Goal: Task Accomplishment & Management: Manage account settings

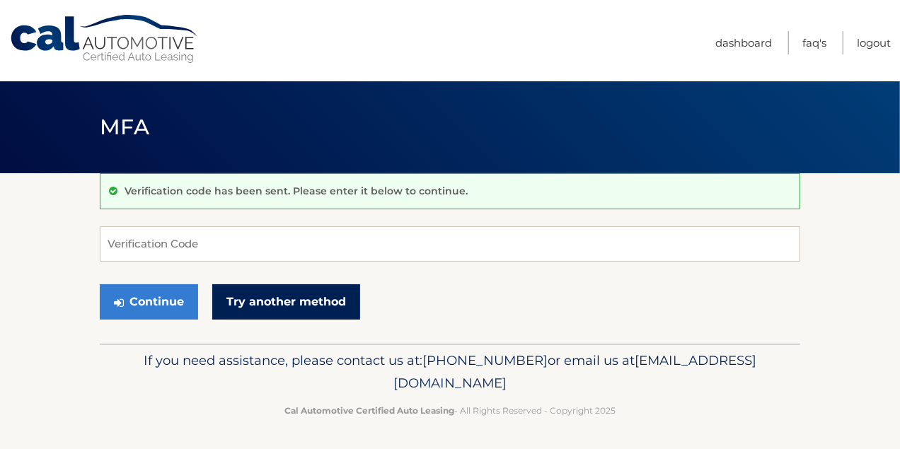
click at [243, 302] on link "Try another method" at bounding box center [286, 301] width 148 height 35
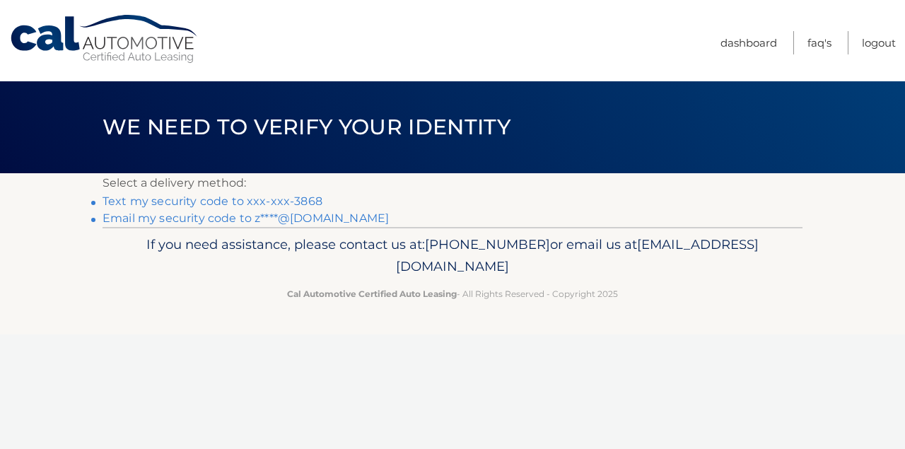
click at [232, 201] on link "Text my security code to xxx-xxx-3868" at bounding box center [213, 201] width 220 height 13
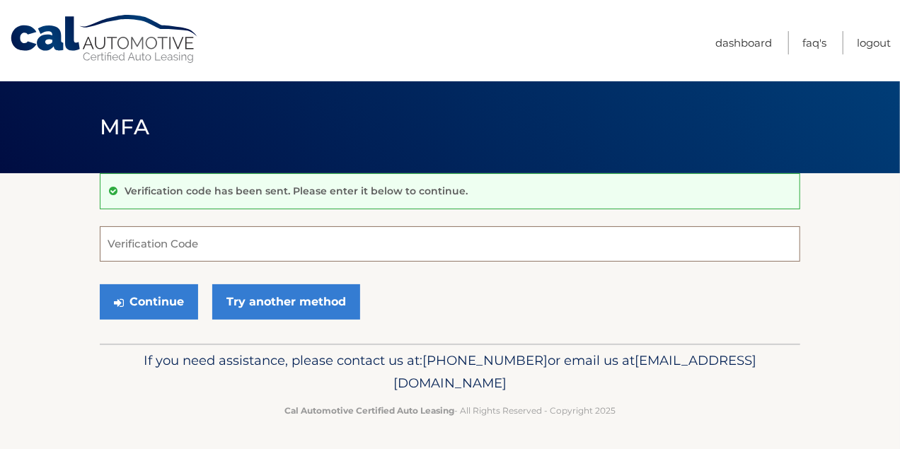
click at [201, 238] on input "Verification Code" at bounding box center [450, 243] width 700 height 35
click at [100, 284] on button "Continue" at bounding box center [149, 301] width 98 height 35
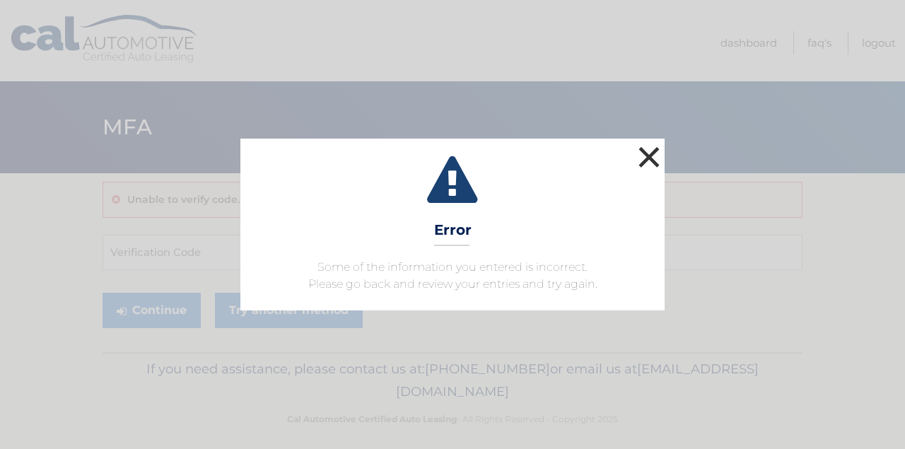
drag, startPoint x: 652, startPoint y: 160, endPoint x: 629, endPoint y: 160, distance: 23.3
click at [651, 160] on button "×" at bounding box center [649, 157] width 28 height 28
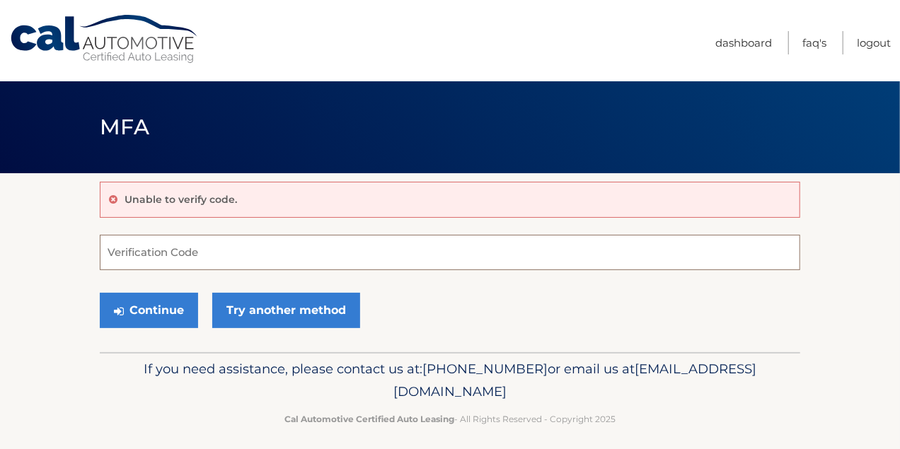
click at [216, 256] on input "Verification Code" at bounding box center [450, 252] width 700 height 35
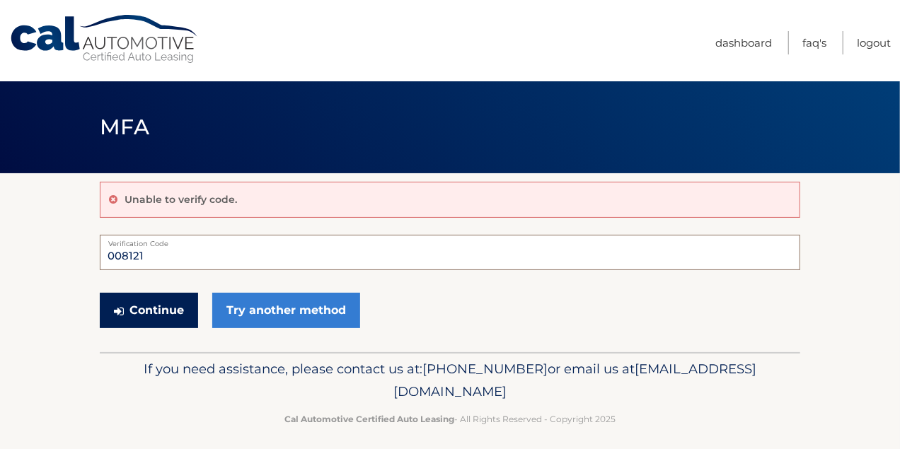
type input "008121"
click at [174, 306] on button "Continue" at bounding box center [149, 310] width 98 height 35
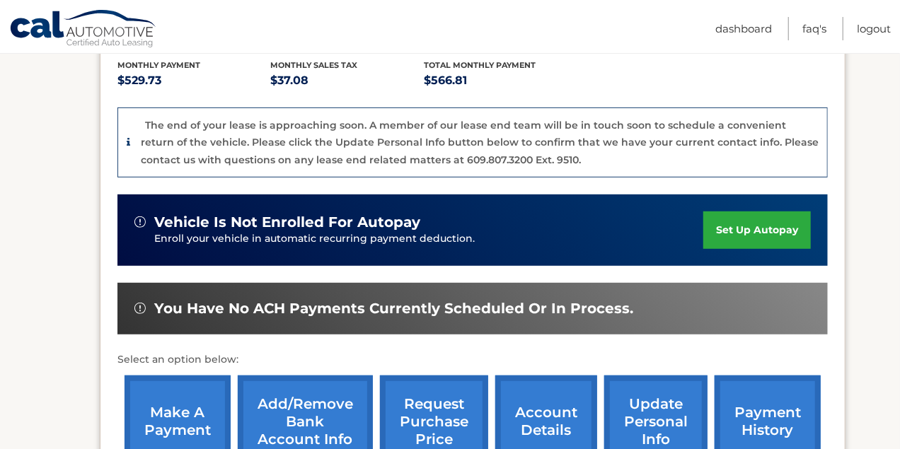
scroll to position [354, 0]
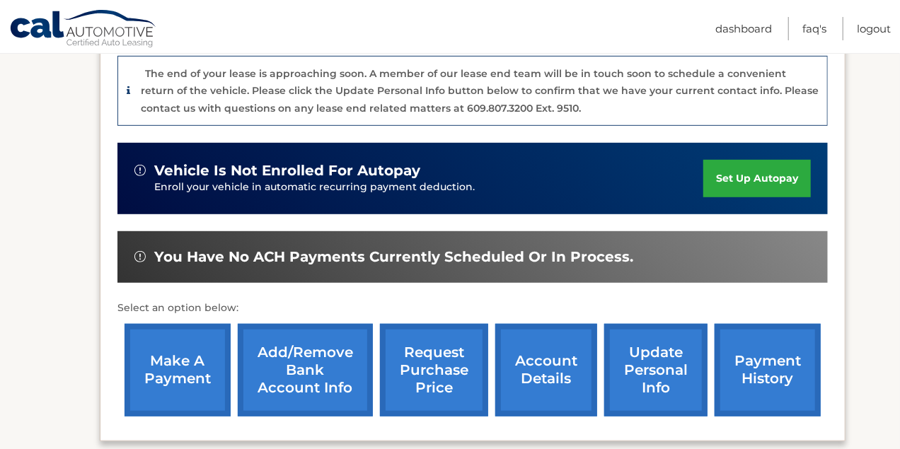
click at [645, 374] on link "update personal info" at bounding box center [655, 370] width 103 height 93
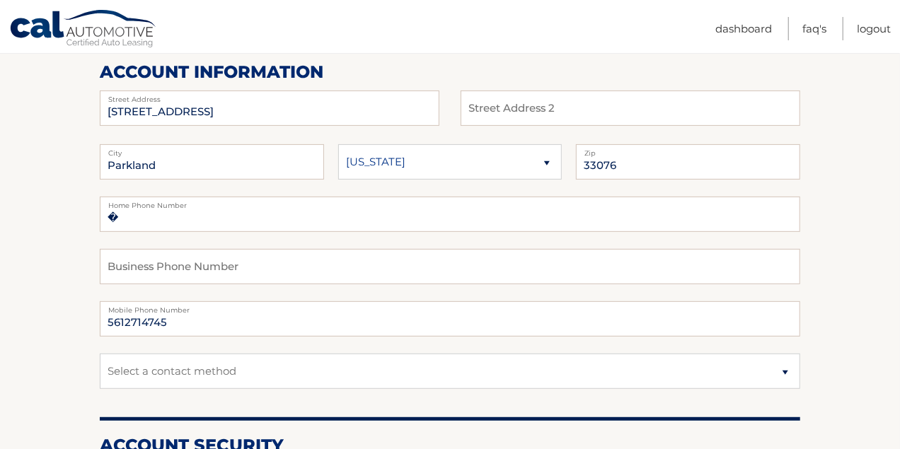
scroll to position [212, 0]
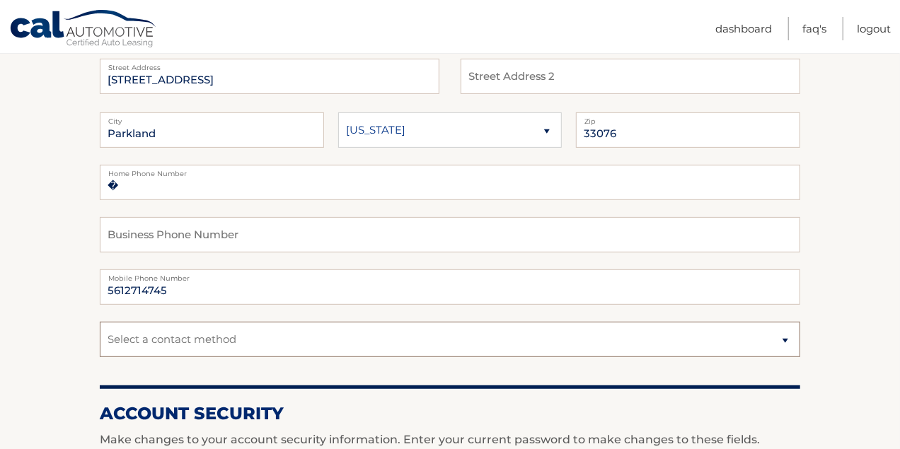
click at [782, 337] on select "Select a contact method Mobile Home" at bounding box center [450, 339] width 700 height 35
select select "1"
click at [100, 322] on select "Select a contact method Mobile Home" at bounding box center [450, 339] width 700 height 35
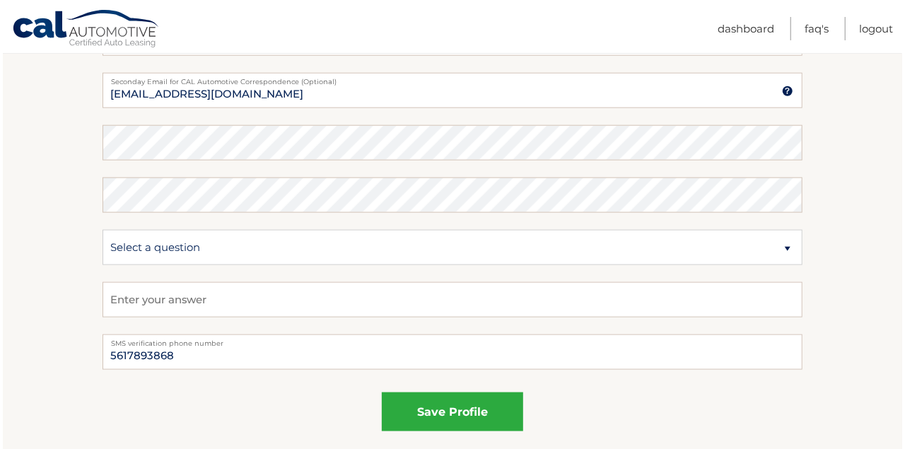
scroll to position [813, 0]
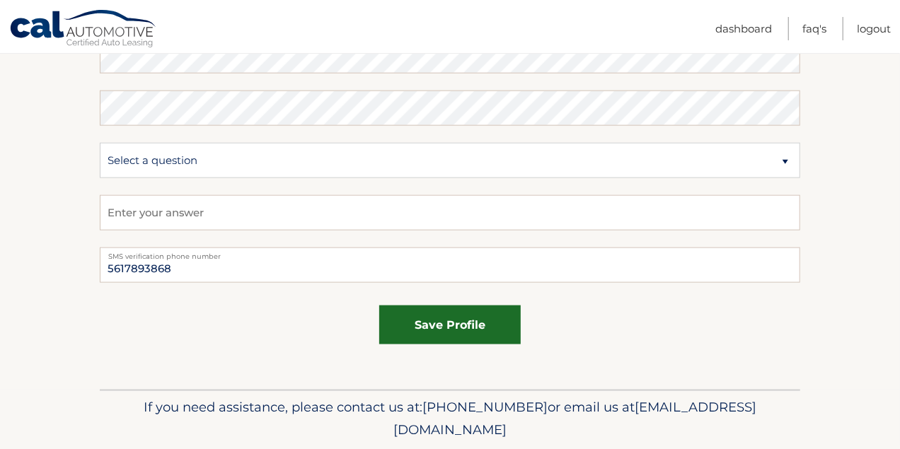
click at [419, 322] on button "save profile" at bounding box center [449, 325] width 141 height 39
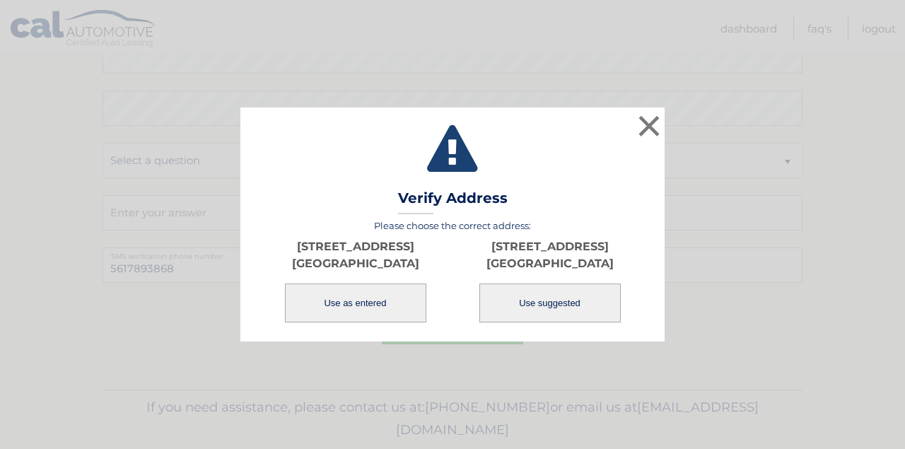
click at [532, 308] on button "Use suggested" at bounding box center [550, 303] width 141 height 39
type input "6380 NW 110TH AVE"
type input "PARKLAND"
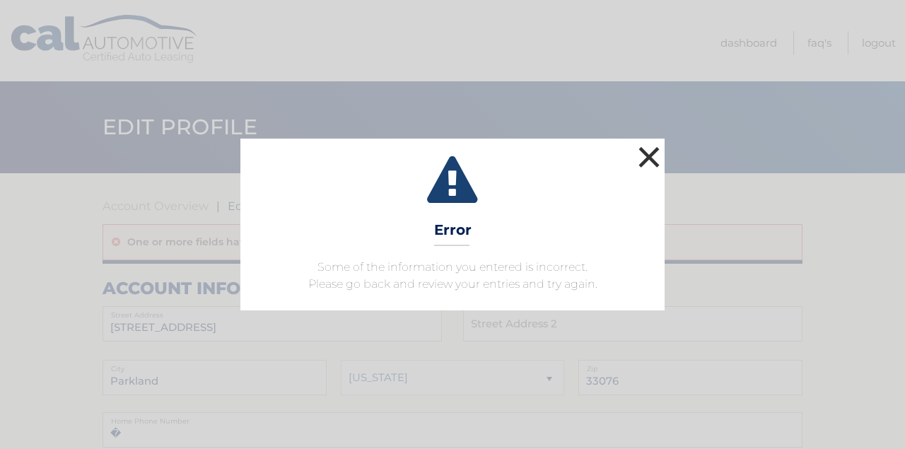
drag, startPoint x: 651, startPoint y: 158, endPoint x: 632, endPoint y: 161, distance: 20.0
click at [649, 160] on button "×" at bounding box center [649, 157] width 28 height 28
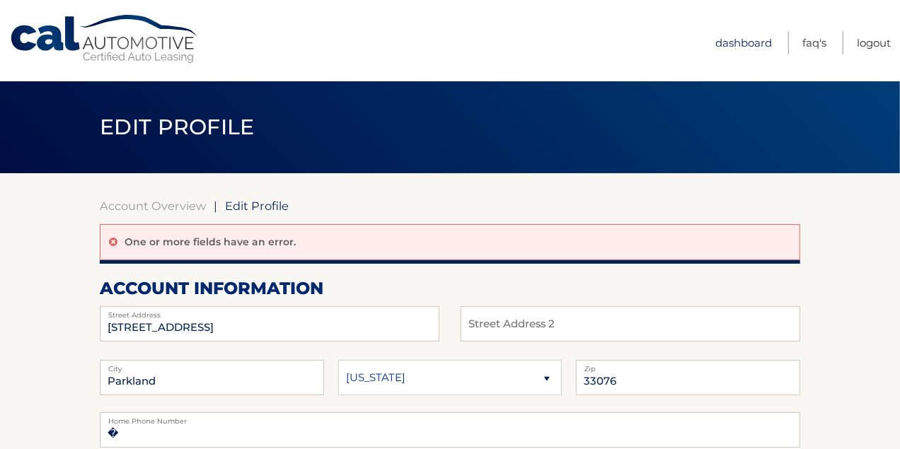
click at [725, 41] on link "Dashboard" at bounding box center [743, 42] width 57 height 23
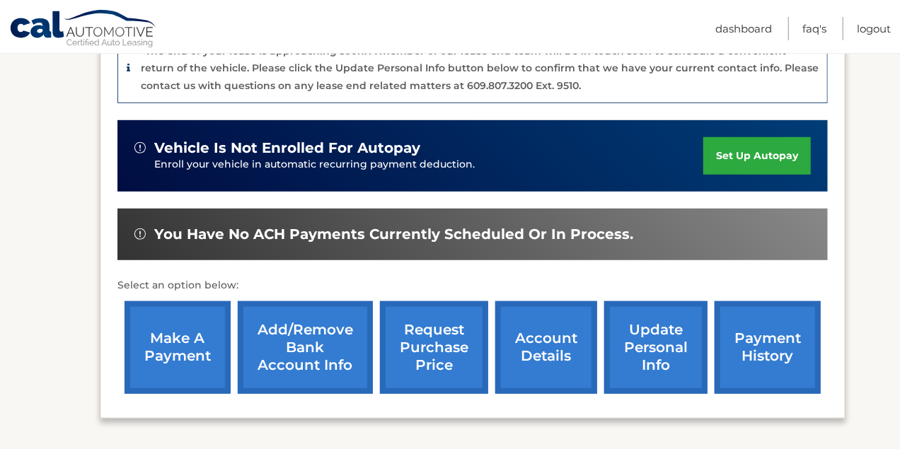
scroll to position [389, 0]
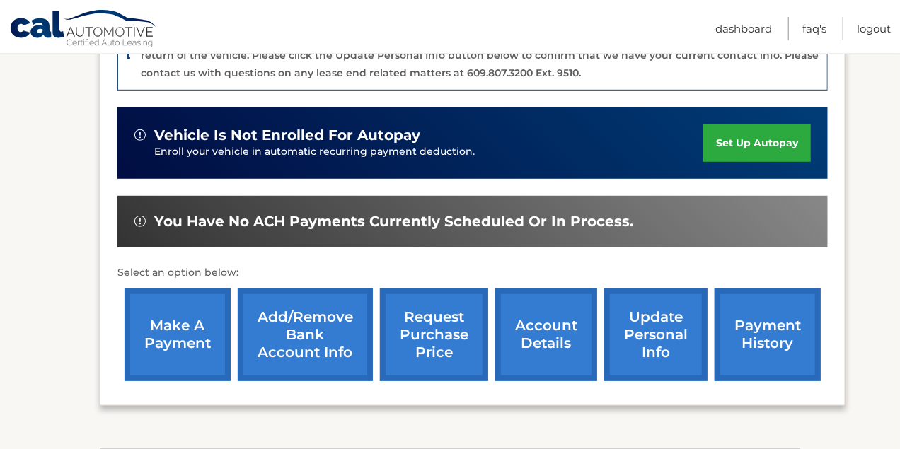
click at [170, 329] on link "make a payment" at bounding box center [177, 335] width 106 height 93
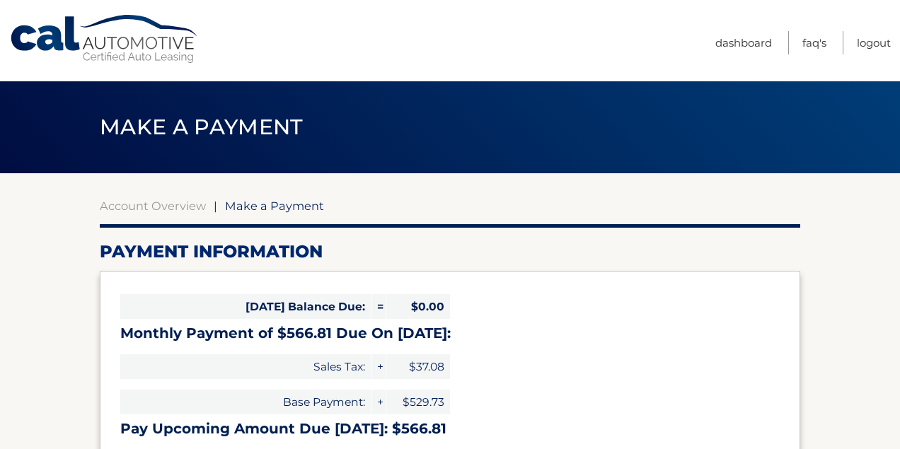
select select "ZjJlNGY2MGYtNGVkMi00NmU4LWEwMTUtOTljNGFmZTQxOThh"
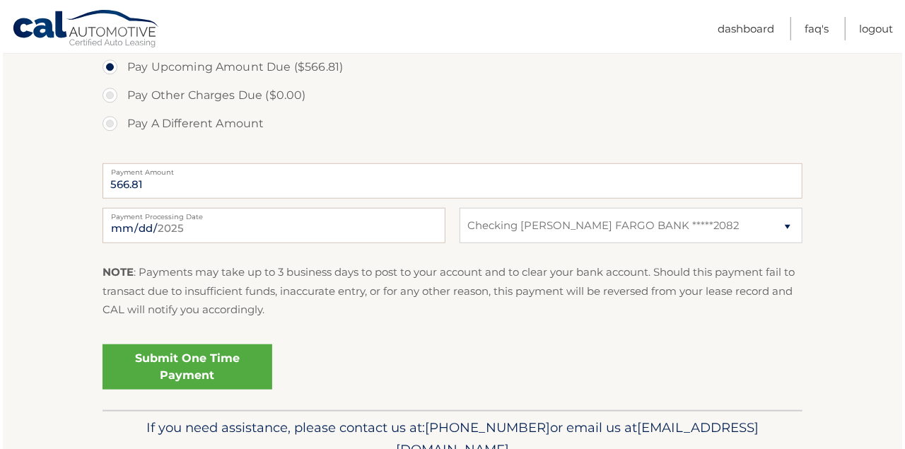
scroll to position [495, 0]
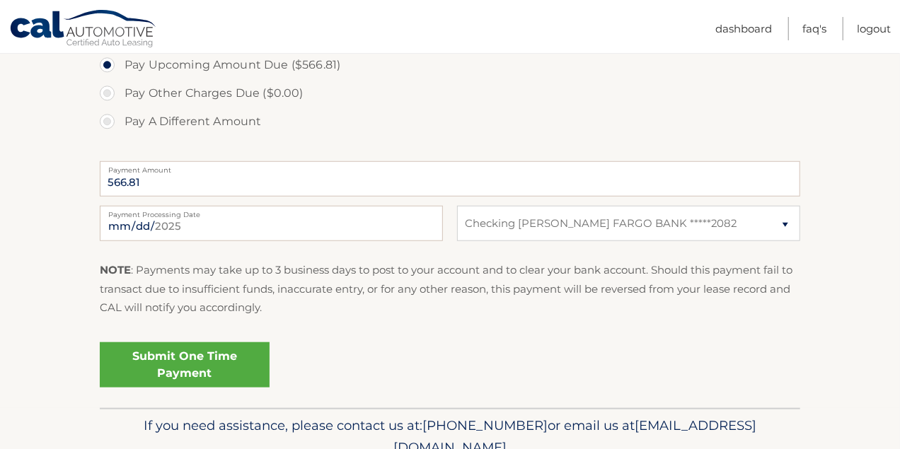
click at [207, 364] on link "Submit One Time Payment" at bounding box center [185, 364] width 170 height 45
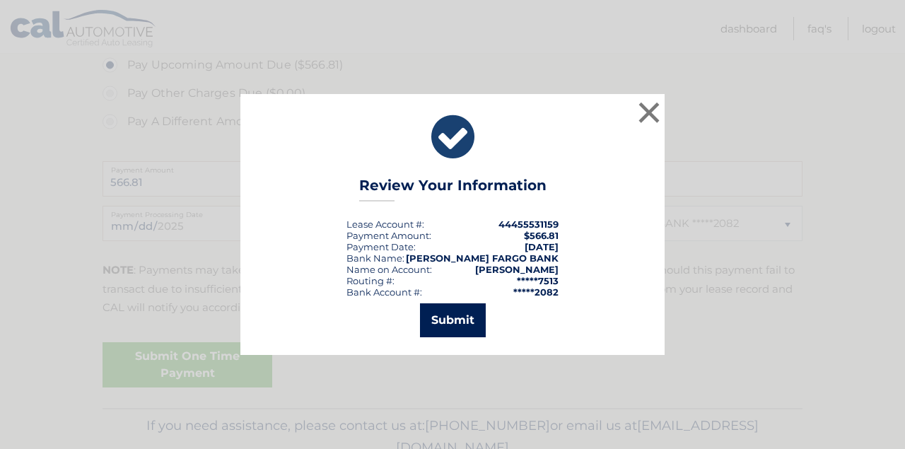
click at [454, 327] on button "Submit" at bounding box center [453, 320] width 66 height 34
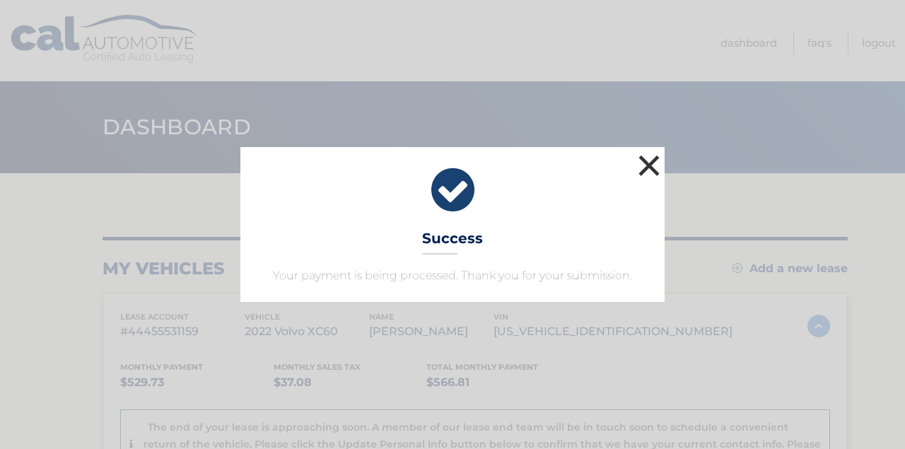
click at [653, 163] on button "×" at bounding box center [649, 165] width 28 height 28
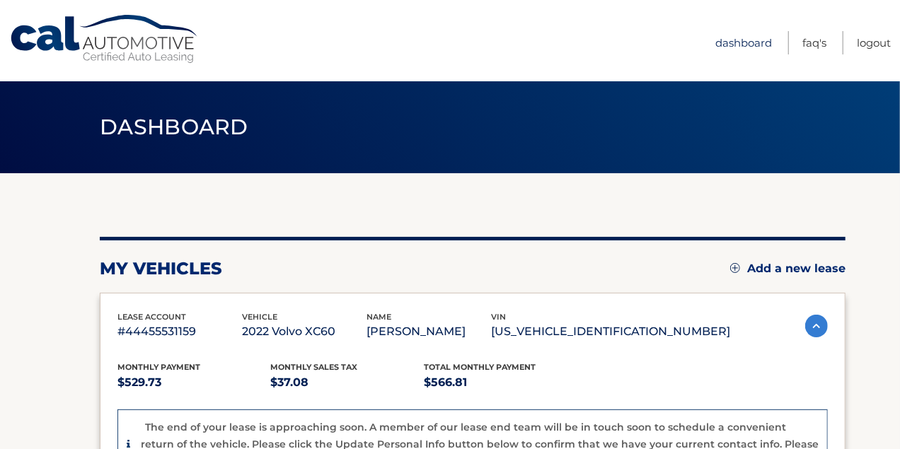
click at [735, 42] on link "Dashboard" at bounding box center [743, 42] width 57 height 23
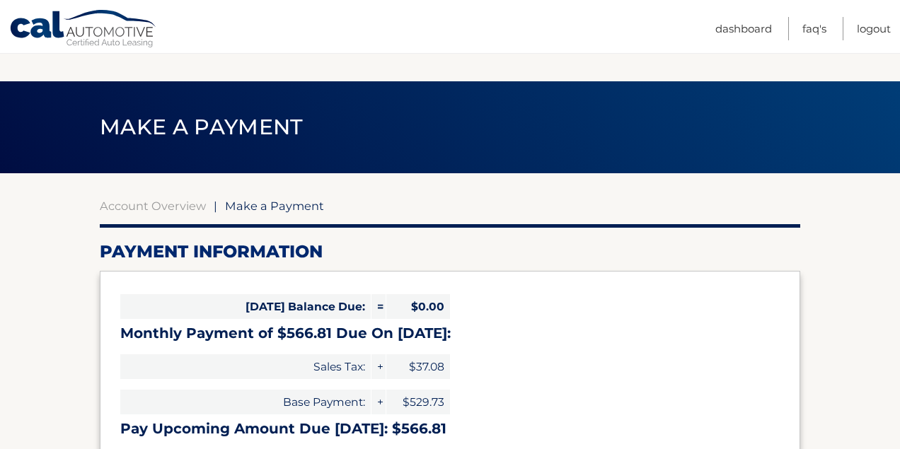
select select "ZjJlNGY2MGYtNGVkMi00NmU4LWEwMTUtOTljNGFmZTQxOThh"
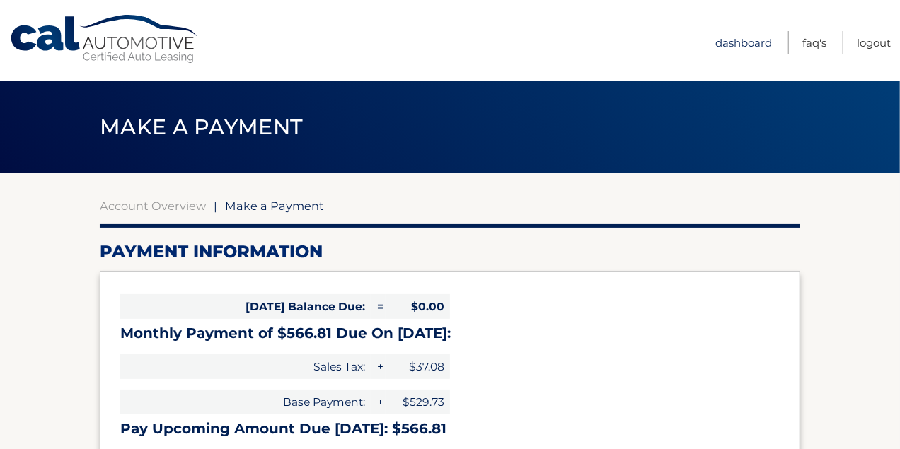
click at [751, 44] on link "Dashboard" at bounding box center [743, 42] width 57 height 23
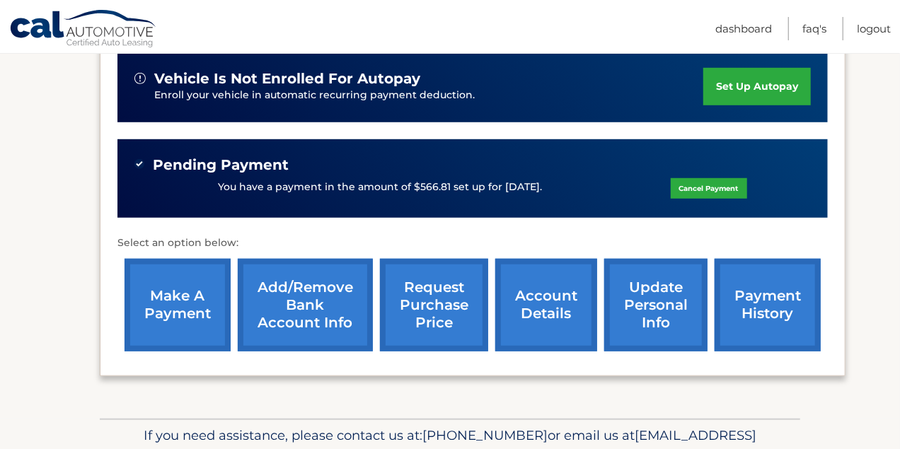
scroll to position [495, 0]
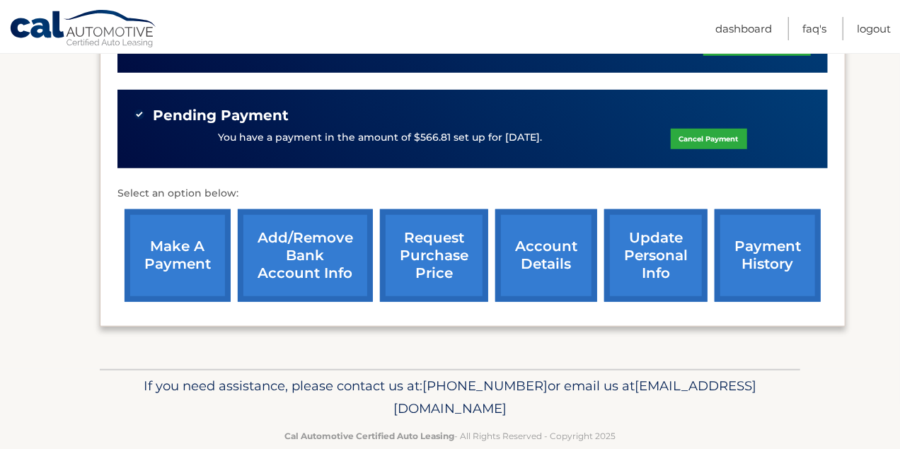
click at [555, 253] on link "account details" at bounding box center [546, 255] width 102 height 93
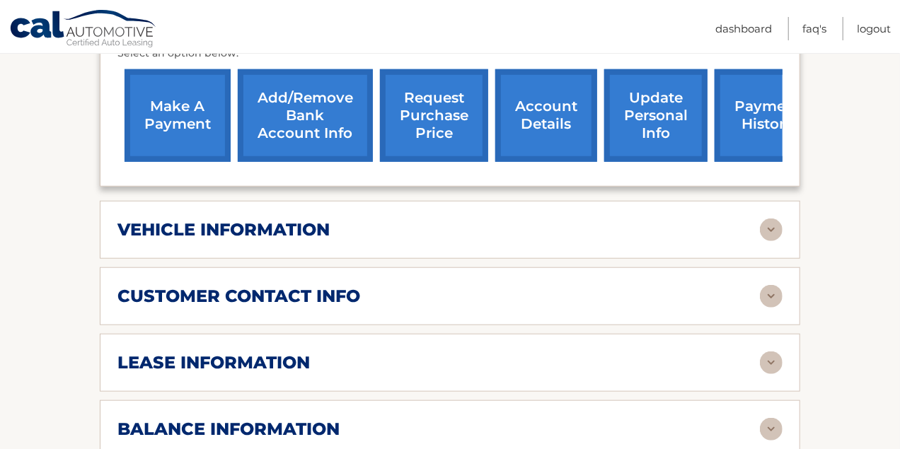
scroll to position [601, 0]
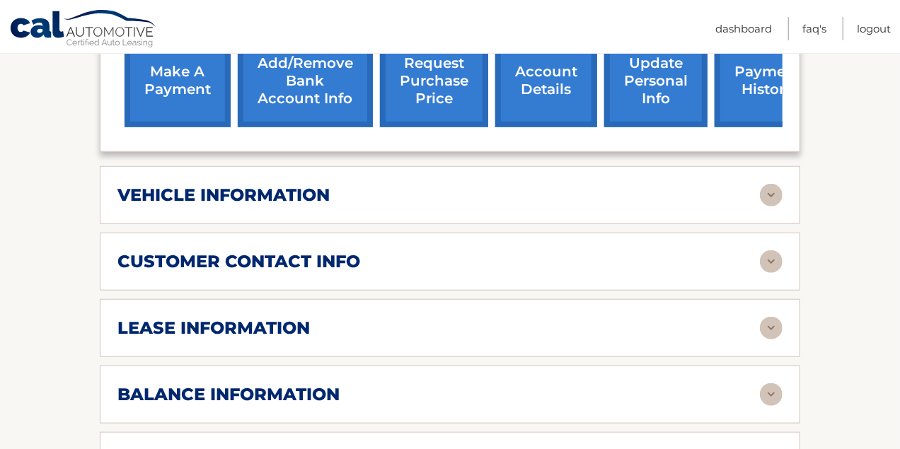
click at [762, 192] on img at bounding box center [771, 195] width 23 height 23
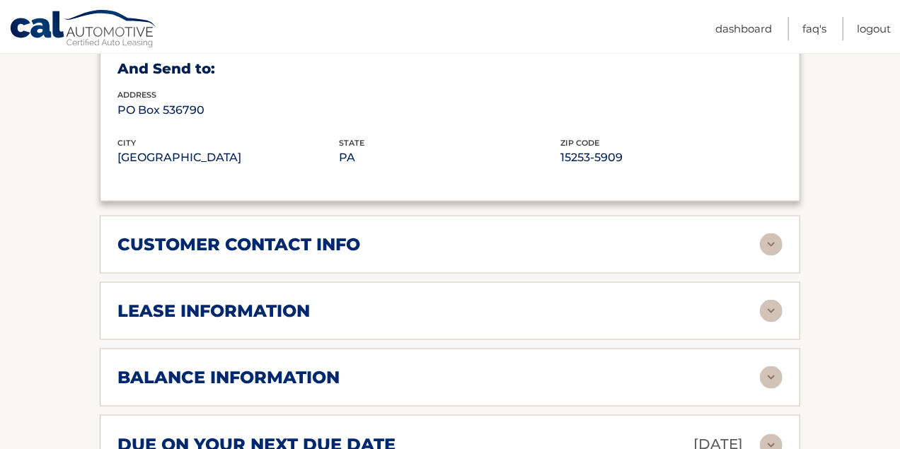
scroll to position [1026, 0]
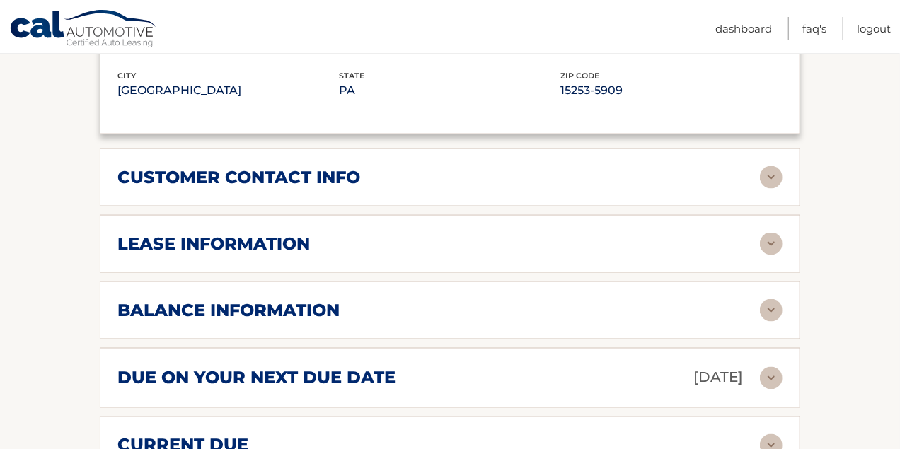
click at [774, 240] on img at bounding box center [771, 244] width 23 height 23
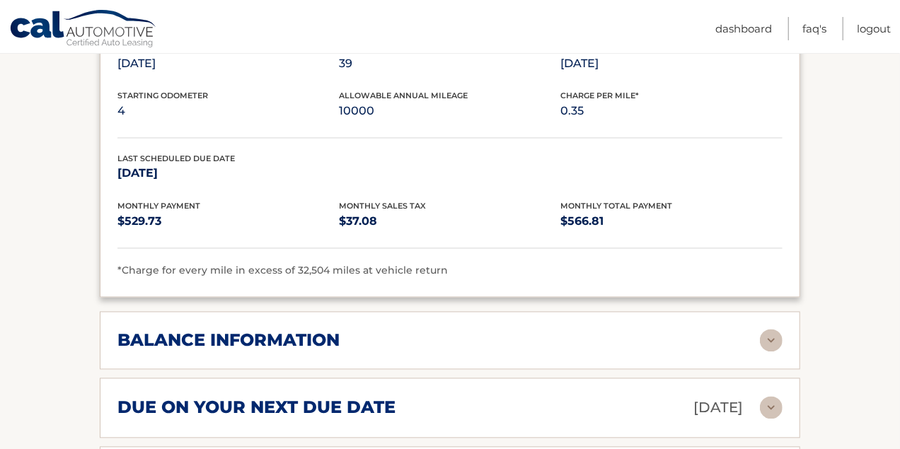
scroll to position [1273, 0]
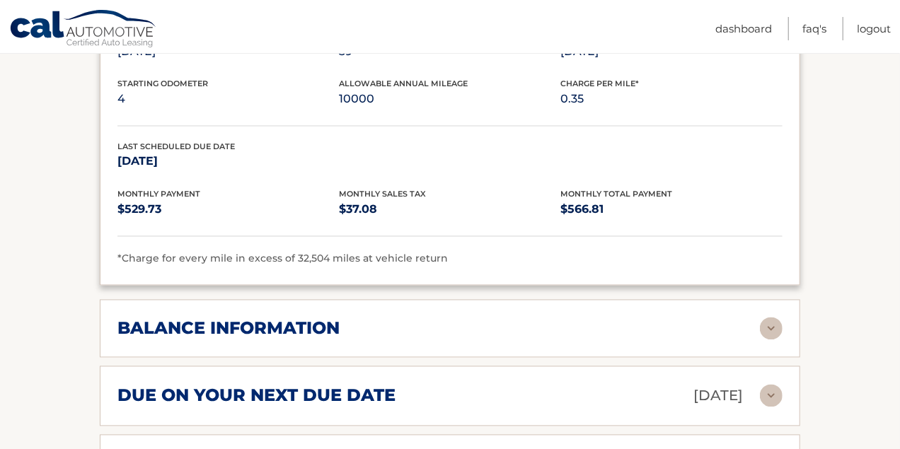
click at [770, 320] on img at bounding box center [771, 329] width 23 height 23
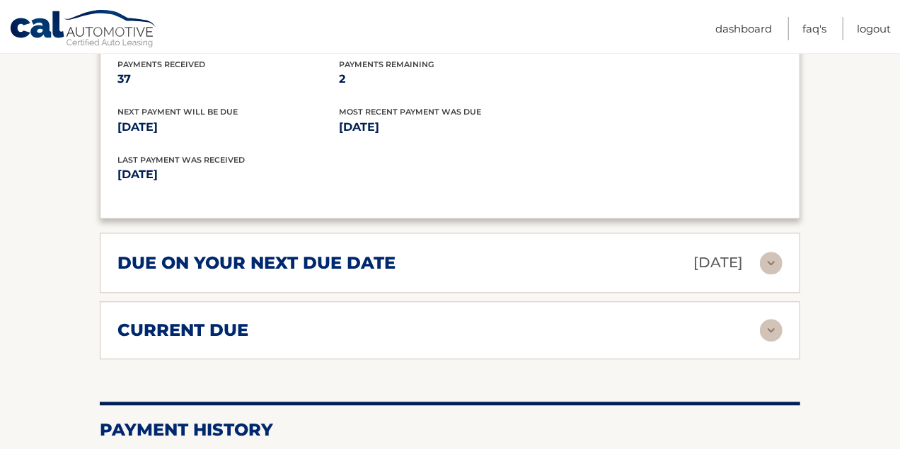
scroll to position [1591, 0]
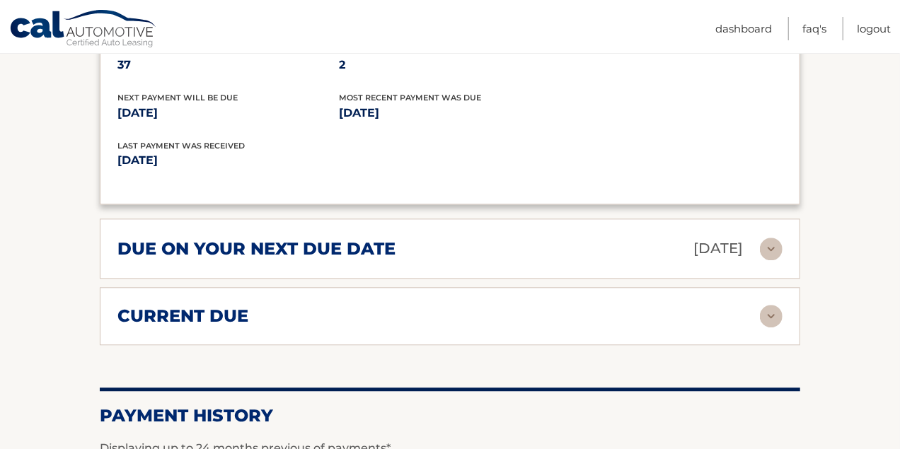
click at [777, 247] on img at bounding box center [771, 249] width 23 height 23
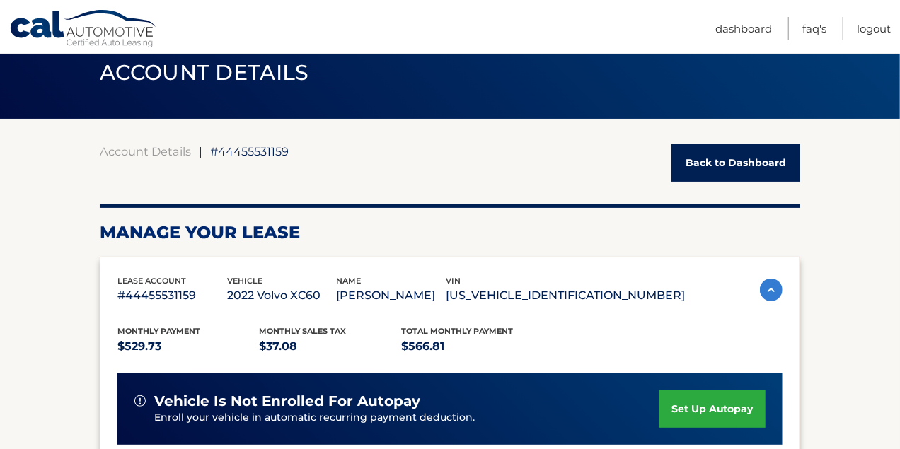
scroll to position [0, 0]
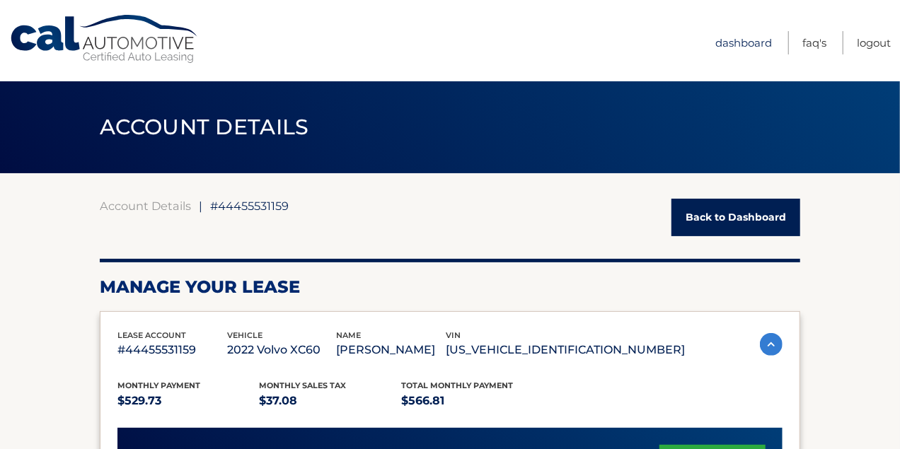
click at [736, 40] on link "Dashboard" at bounding box center [743, 42] width 57 height 23
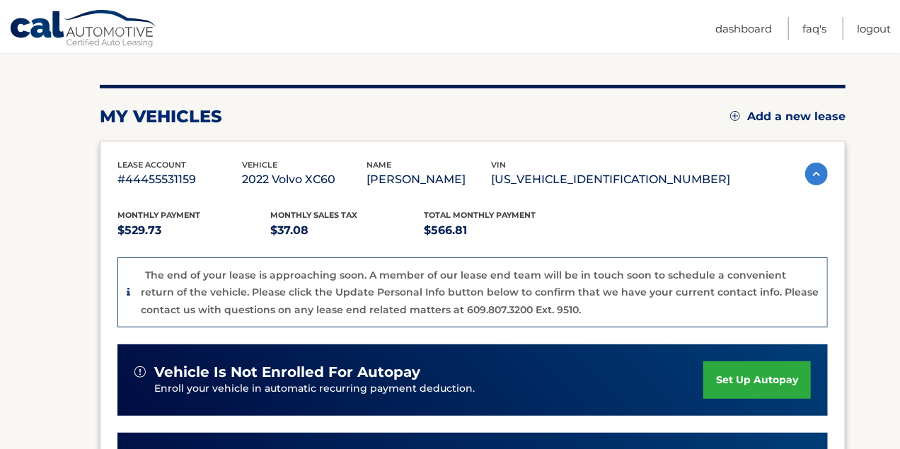
scroll to position [177, 0]
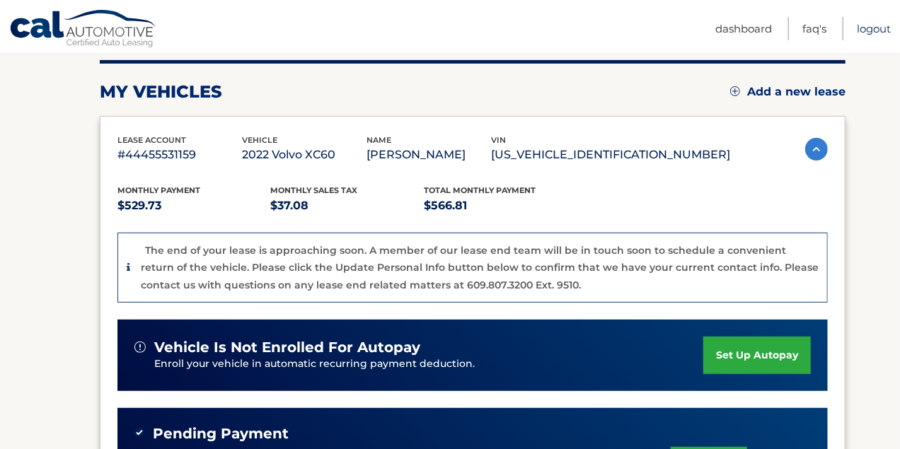
click at [861, 30] on link "Logout" at bounding box center [874, 28] width 34 height 23
